Goal: Navigation & Orientation: Find specific page/section

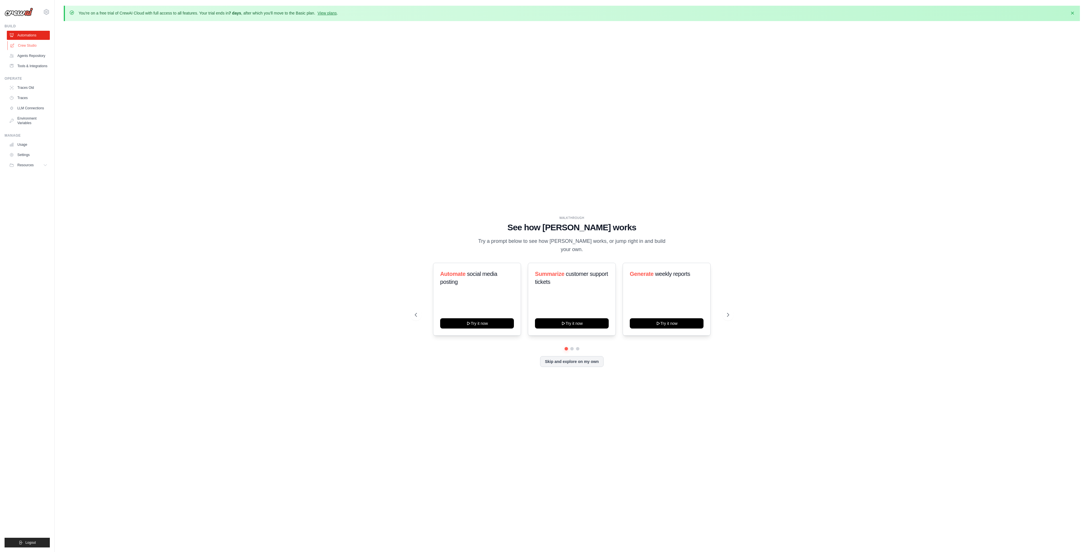
click at [30, 43] on link "Crew Studio" at bounding box center [28, 45] width 43 height 9
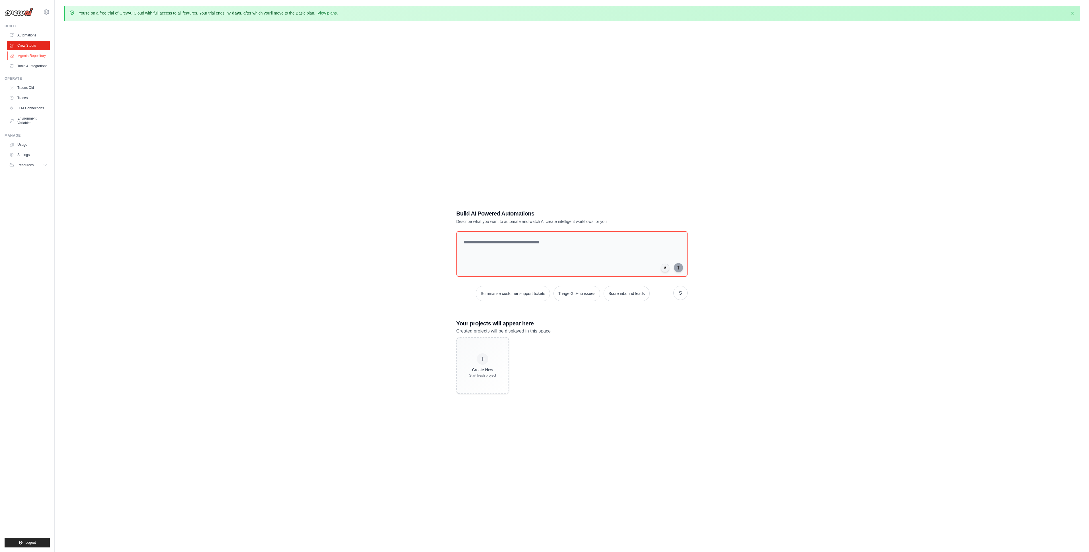
click at [30, 56] on link "Agents Repository" at bounding box center [28, 55] width 43 height 9
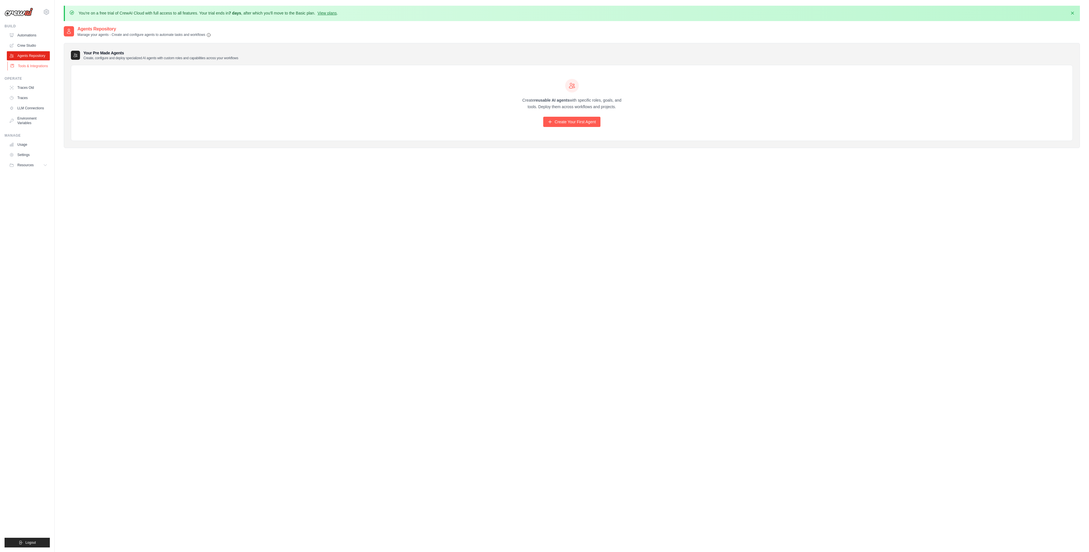
click at [31, 64] on link "Tools & Integrations" at bounding box center [28, 65] width 43 height 9
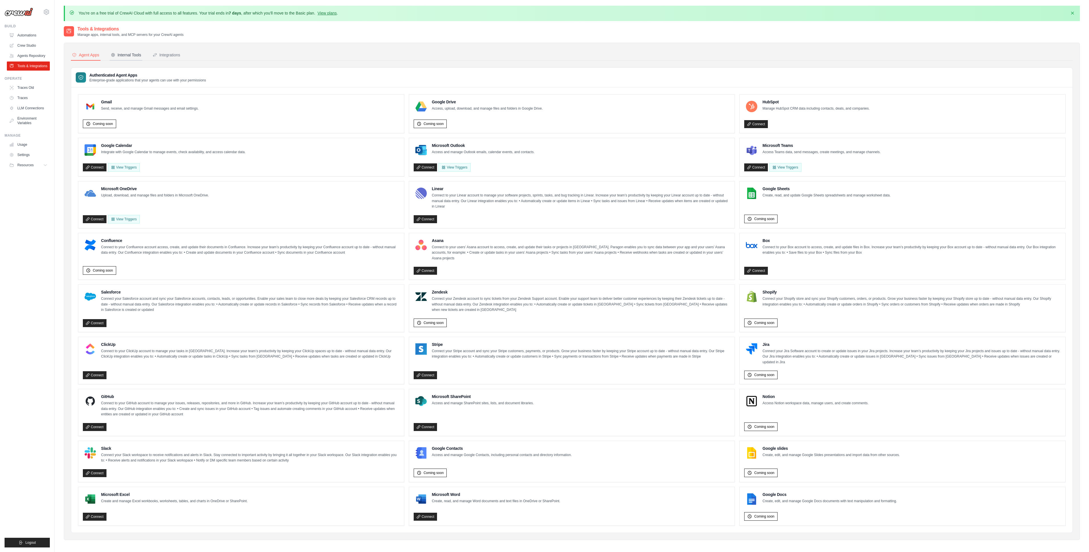
click at [126, 54] on div "Internal Tools" at bounding box center [126, 55] width 30 height 6
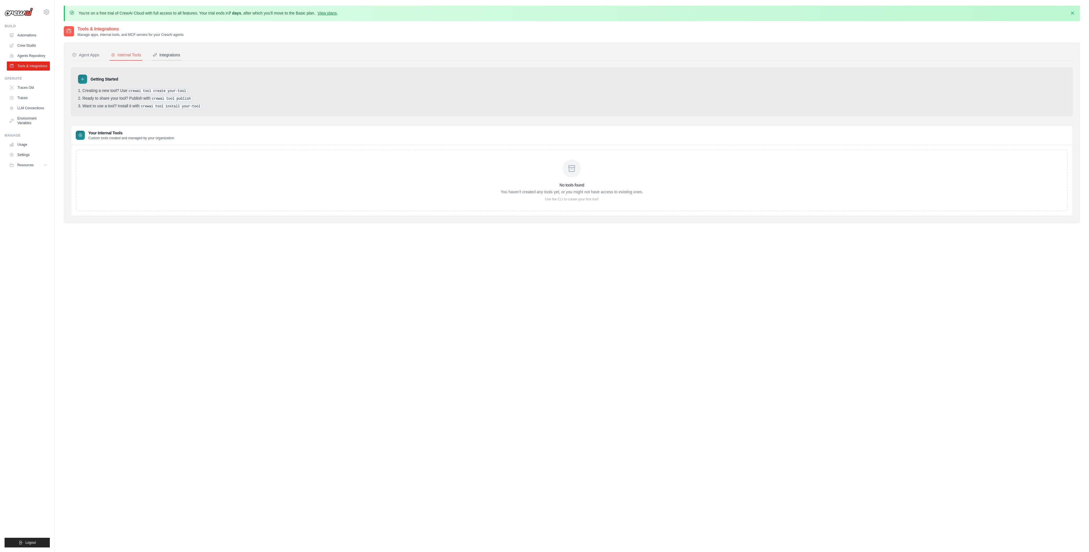
click at [161, 53] on div "Integrations" at bounding box center [167, 55] width 28 height 6
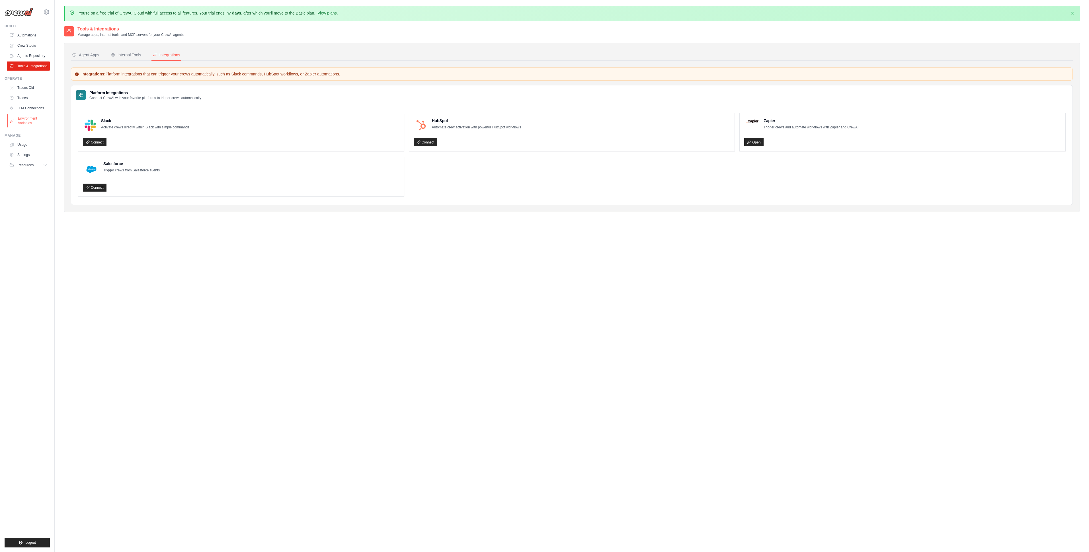
click at [23, 126] on link "Environment Variables" at bounding box center [28, 121] width 43 height 14
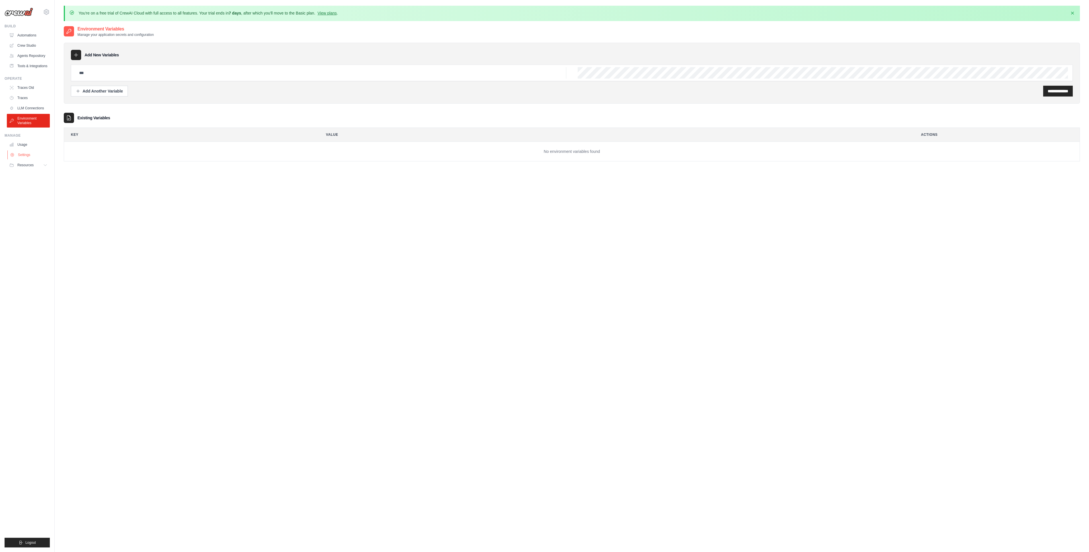
click at [17, 152] on link "Settings" at bounding box center [28, 154] width 43 height 9
click at [37, 167] on button "Resources" at bounding box center [28, 165] width 43 height 9
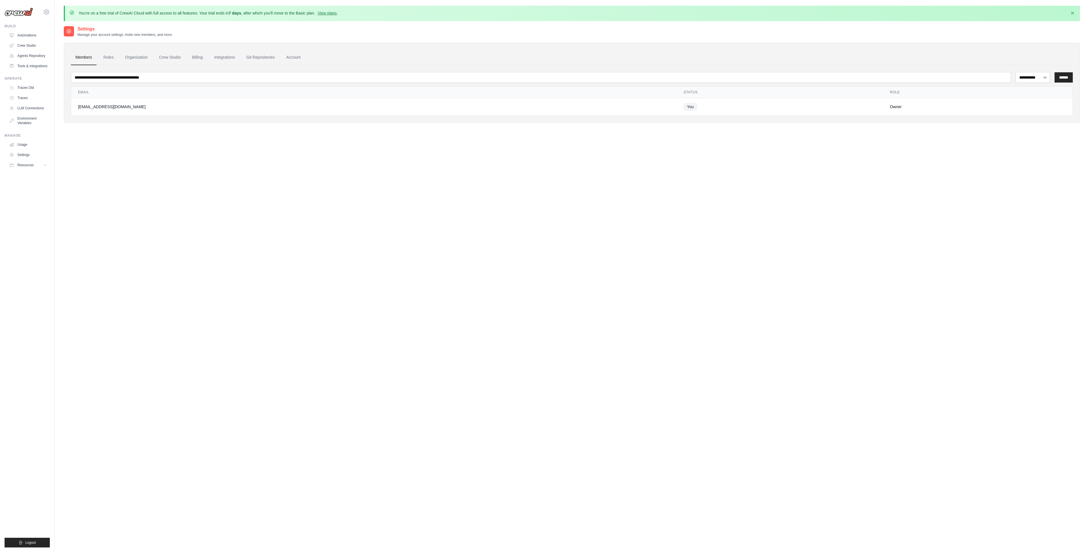
click at [28, 34] on link "Automations" at bounding box center [28, 35] width 43 height 9
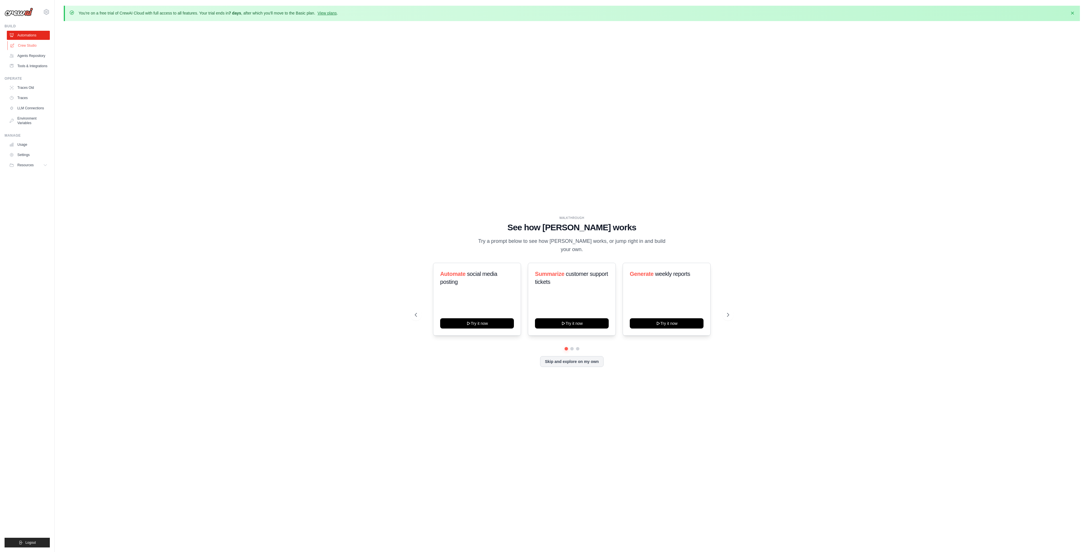
click at [34, 48] on link "Crew Studio" at bounding box center [28, 45] width 43 height 9
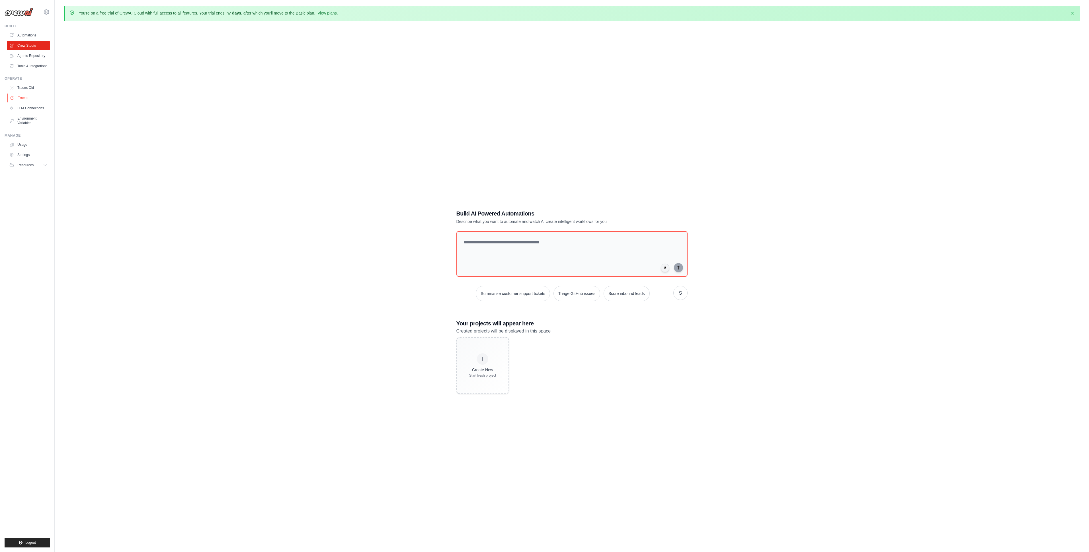
click at [24, 102] on link "Traces" at bounding box center [28, 97] width 43 height 9
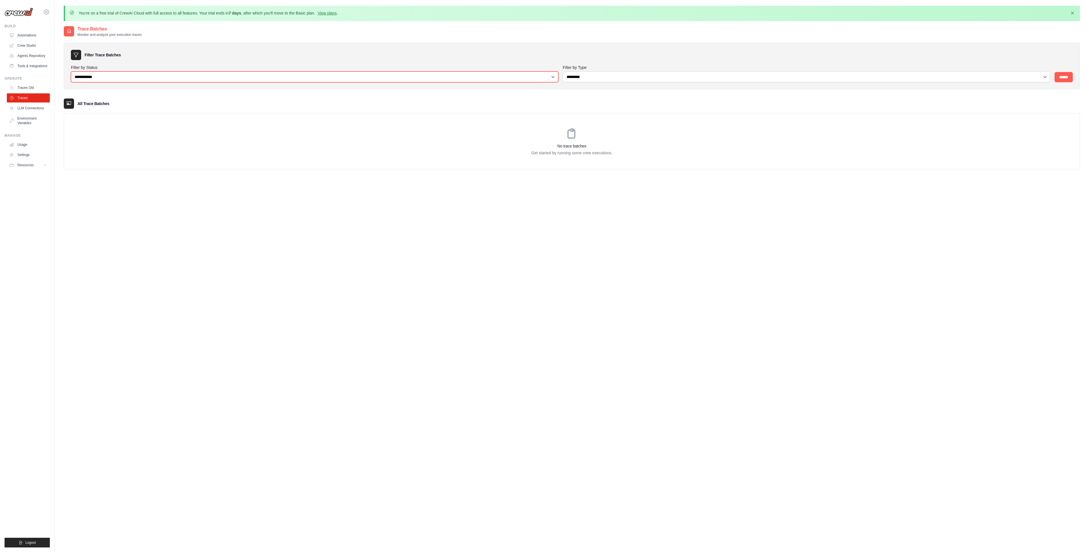
click at [555, 77] on select "**********" at bounding box center [314, 76] width 487 height 11
click at [22, 37] on link "Automations" at bounding box center [28, 35] width 43 height 9
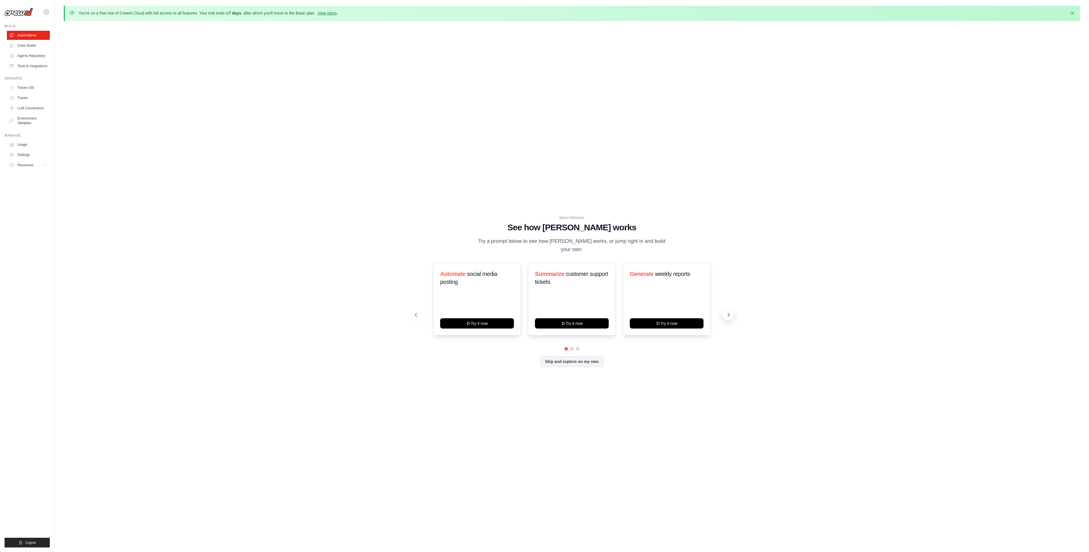
click at [728, 312] on icon at bounding box center [729, 315] width 6 height 6
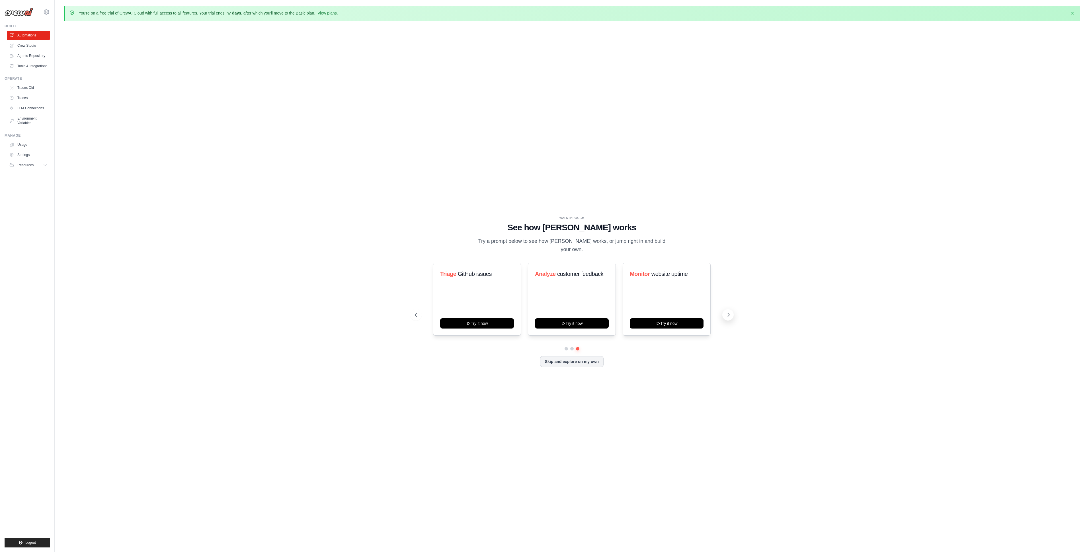
click at [728, 312] on icon at bounding box center [729, 315] width 6 height 6
click at [568, 356] on button "Skip and explore on my own" at bounding box center [571, 361] width 63 height 11
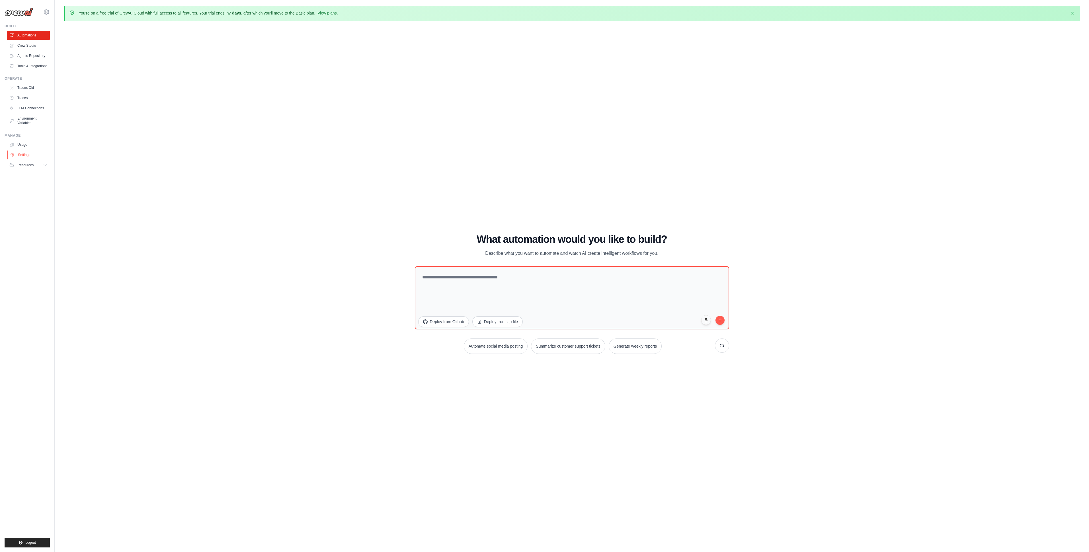
click at [31, 155] on link "Settings" at bounding box center [28, 154] width 43 height 9
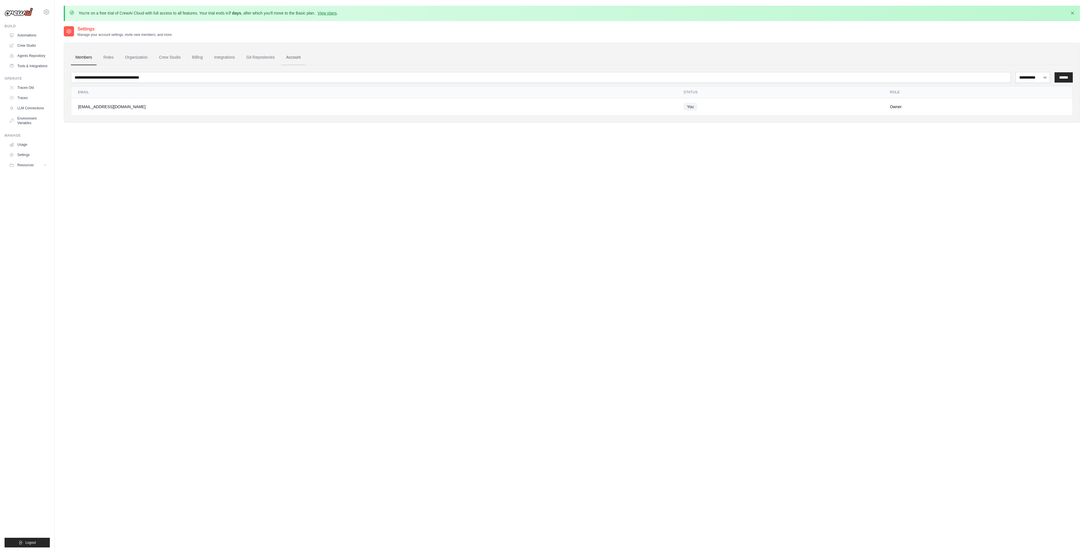
click at [295, 60] on link "Account" at bounding box center [294, 57] width 24 height 15
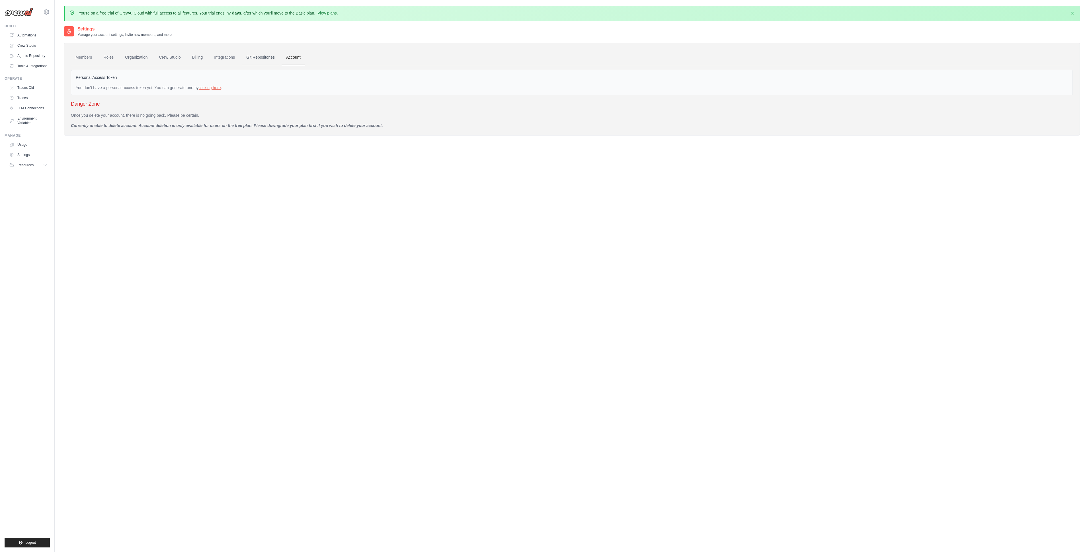
click at [267, 59] on link "Git Repositories" at bounding box center [261, 57] width 38 height 15
click at [223, 57] on link "Integrations" at bounding box center [224, 57] width 30 height 15
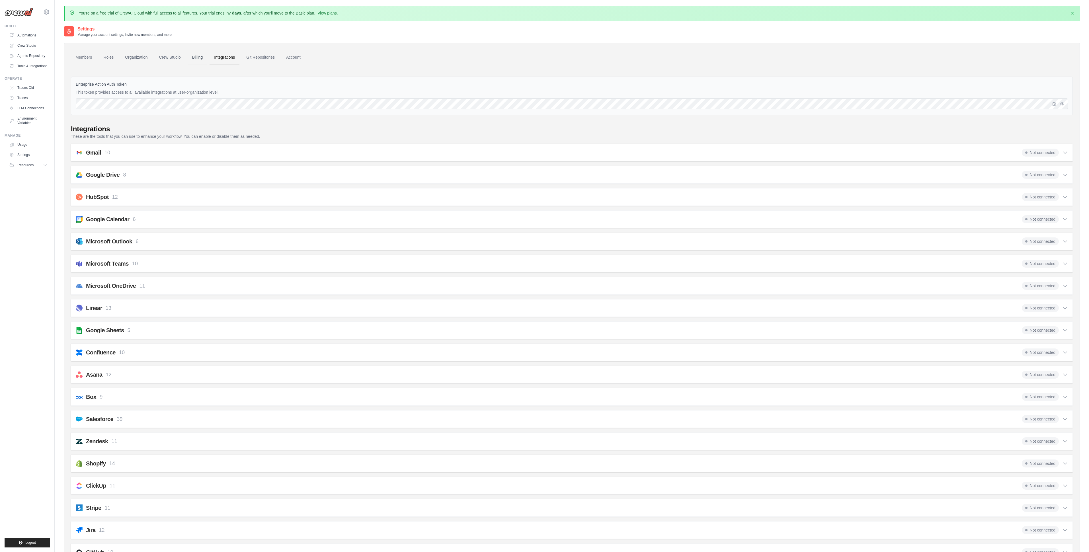
click at [190, 58] on link "Billing" at bounding box center [198, 57] width 20 height 15
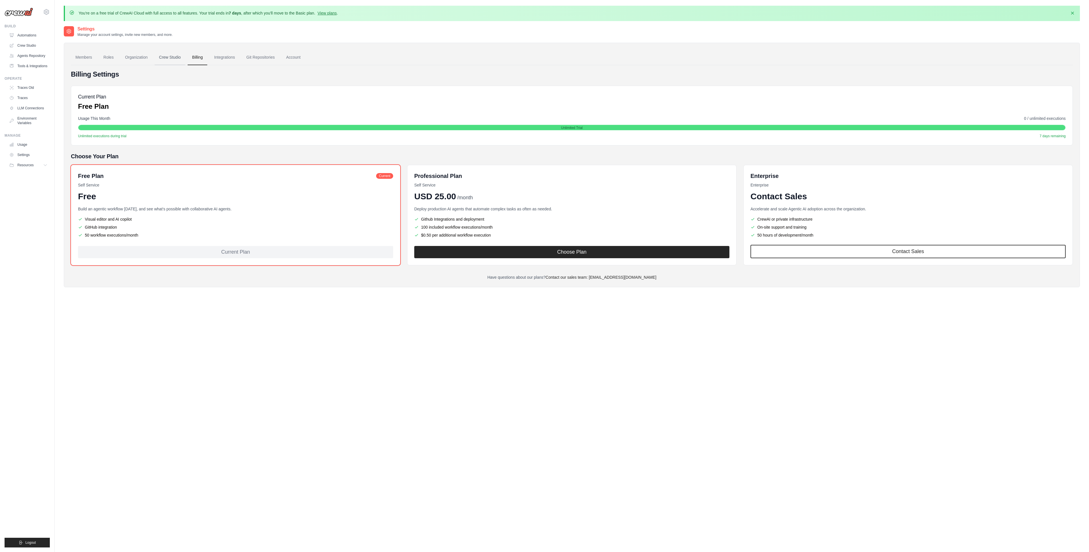
click at [174, 60] on link "Crew Studio" at bounding box center [170, 57] width 31 height 15
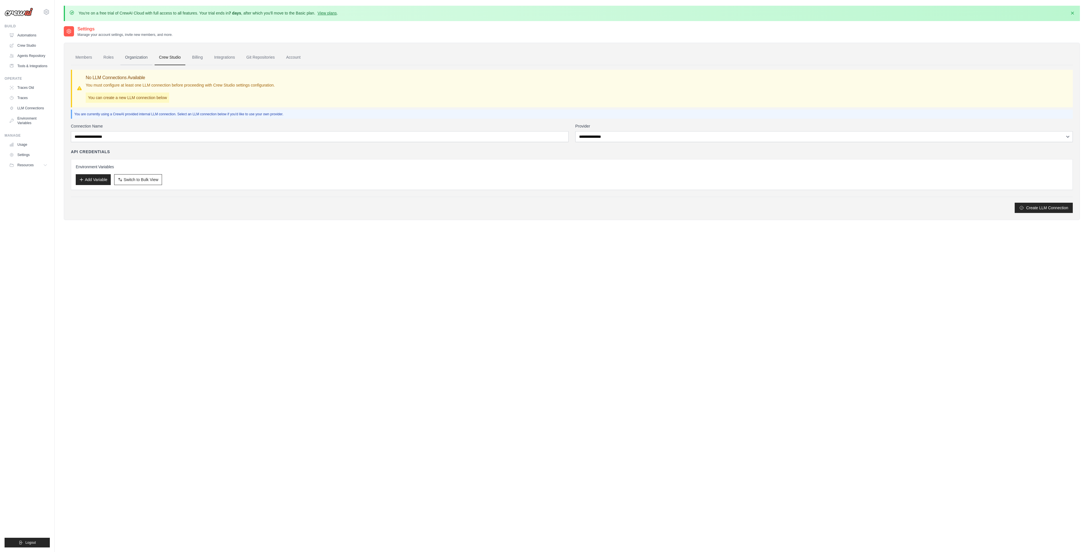
click at [134, 59] on link "Organization" at bounding box center [136, 57] width 32 height 15
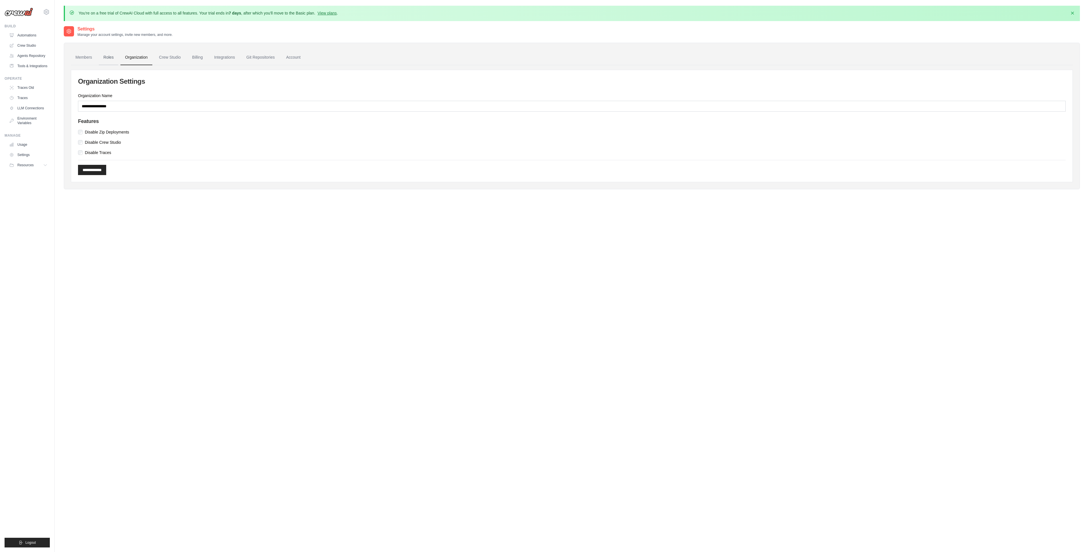
click at [100, 57] on link "Roles" at bounding box center [108, 57] width 19 height 15
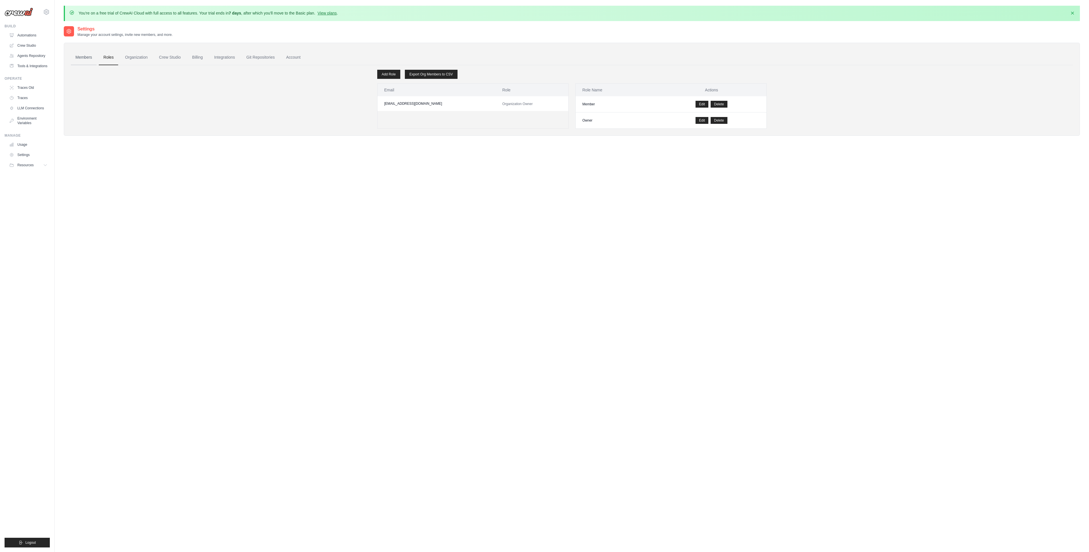
click at [87, 58] on link "Members" at bounding box center [84, 57] width 26 height 15
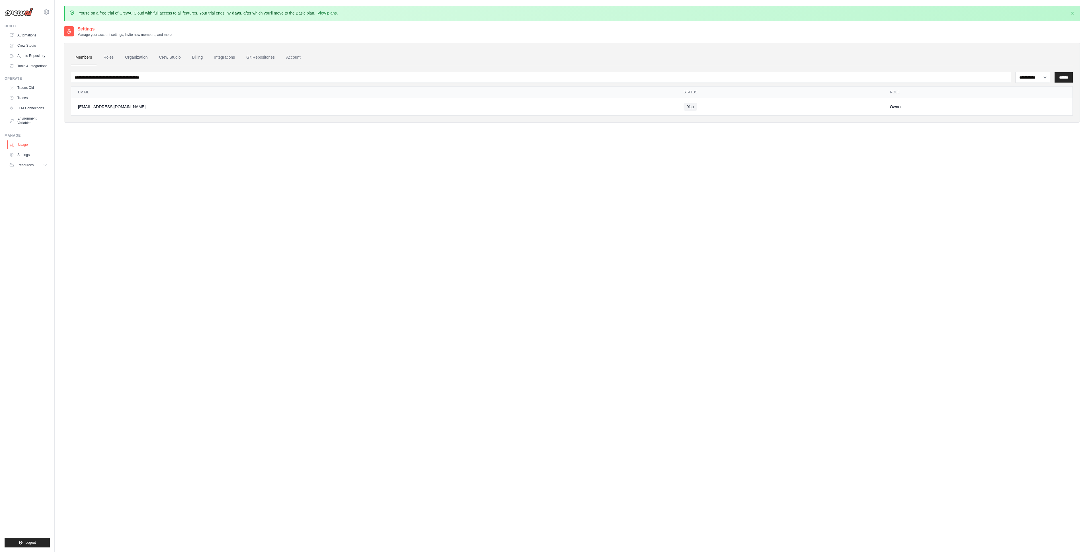
click at [27, 145] on link "Usage" at bounding box center [28, 144] width 43 height 9
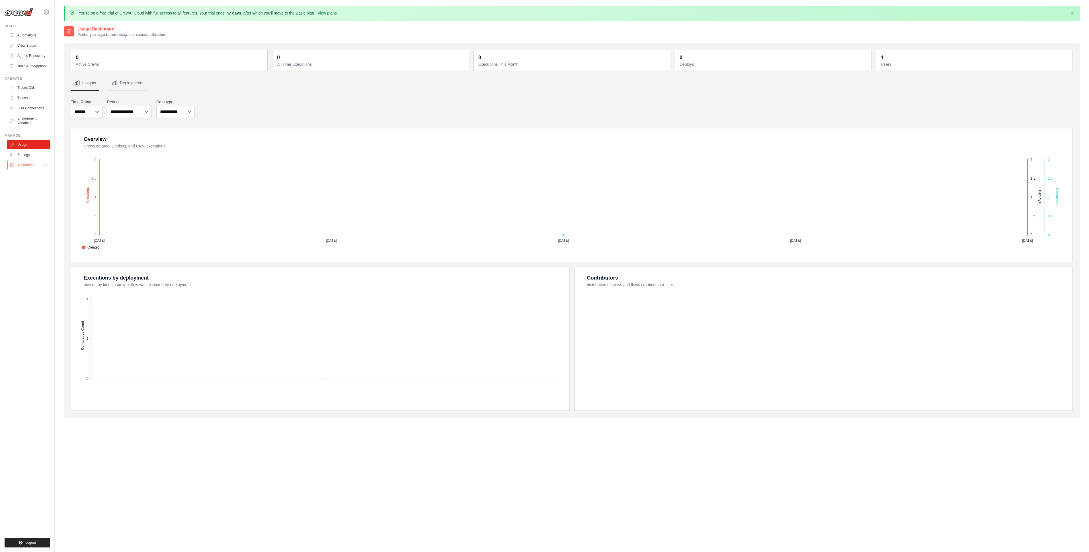
click at [24, 164] on span "Resources" at bounding box center [26, 165] width 16 height 5
click at [32, 66] on link "Tools & Integrations" at bounding box center [28, 65] width 43 height 9
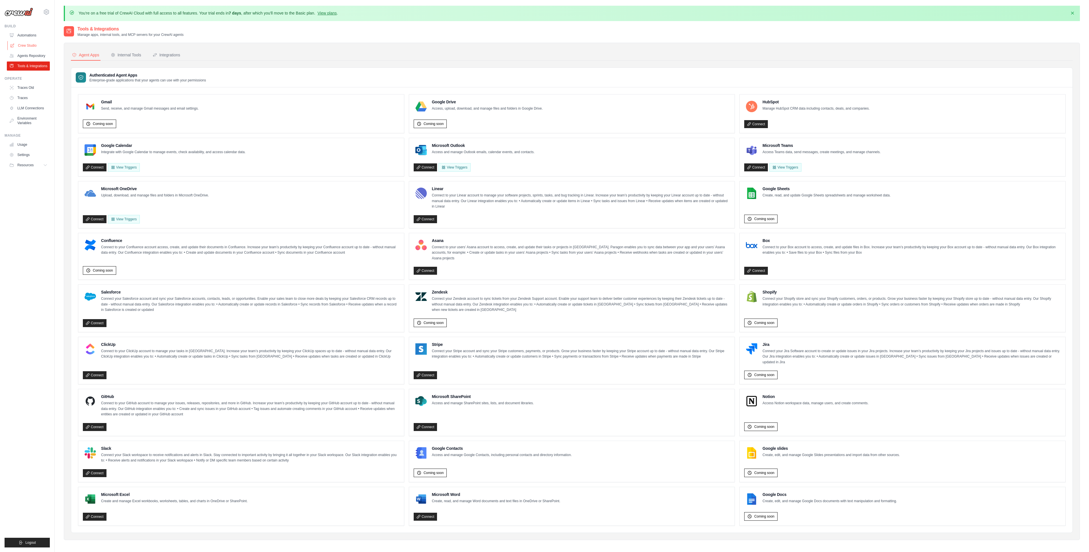
click at [28, 47] on link "Crew Studio" at bounding box center [28, 45] width 43 height 9
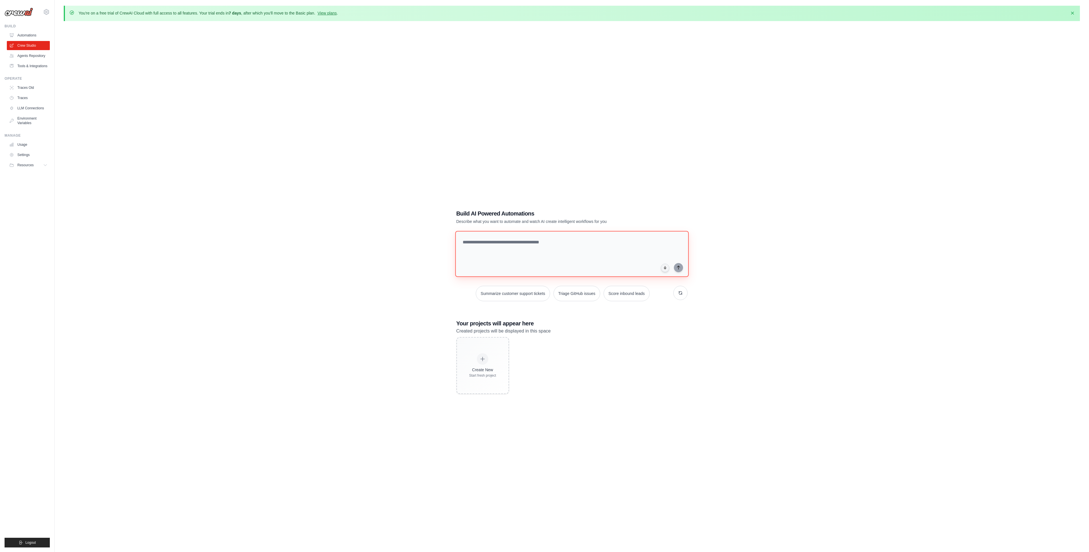
click at [589, 256] on textarea at bounding box center [571, 254] width 233 height 46
click at [500, 246] on textarea at bounding box center [571, 254] width 233 height 46
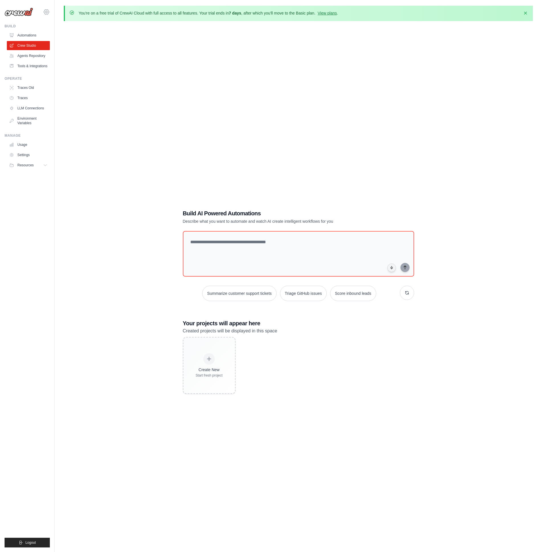
click at [47, 12] on icon at bounding box center [47, 12] width 2 height 2
click at [56, 40] on link "Settings" at bounding box center [71, 35] width 54 height 11
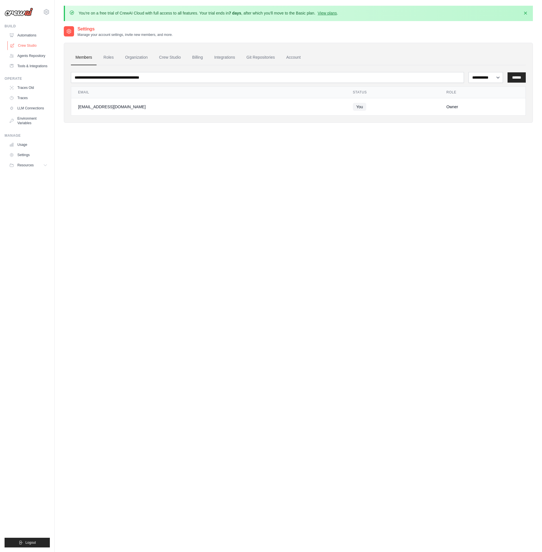
click at [32, 45] on link "Crew Studio" at bounding box center [28, 45] width 43 height 9
